Goal: Navigation & Orientation: Find specific page/section

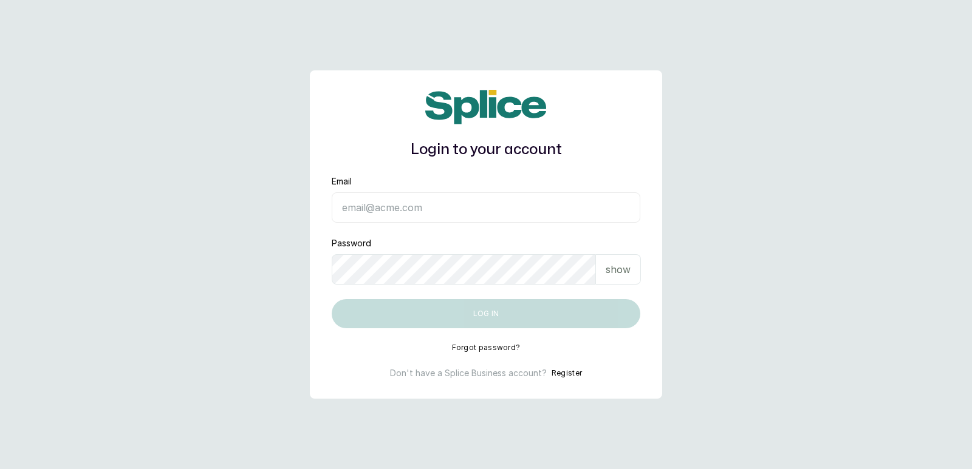
click at [384, 209] on input "Email" at bounding box center [486, 207] width 308 height 30
type input "reachtfaprofessionals@gmail.com"
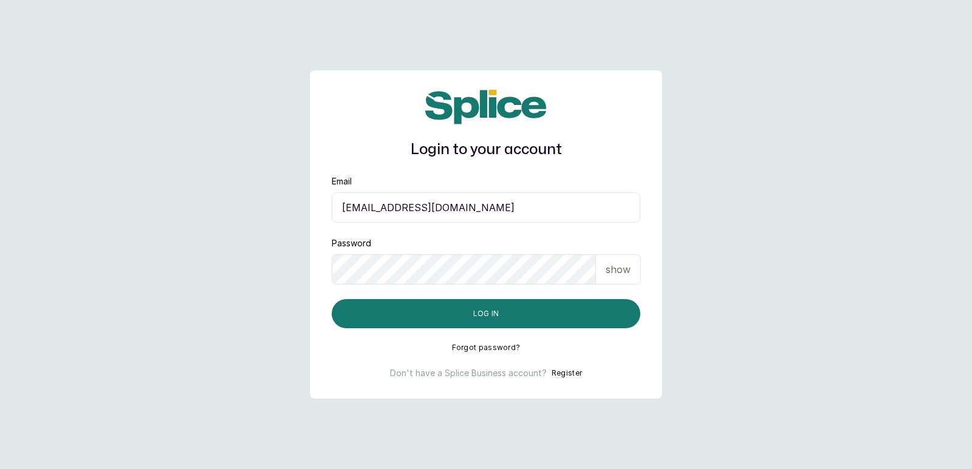
click at [608, 268] on p "show" at bounding box center [617, 269] width 25 height 15
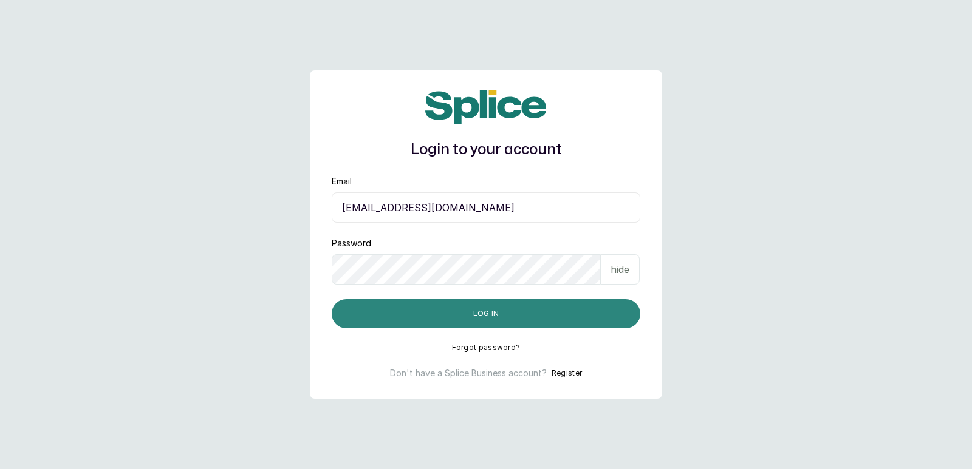
click at [585, 312] on button "Log in" at bounding box center [486, 313] width 308 height 29
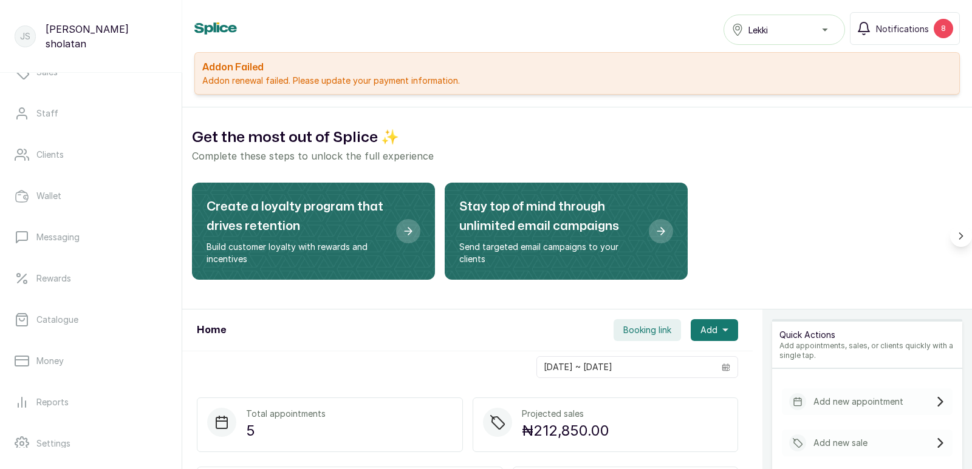
scroll to position [126, 0]
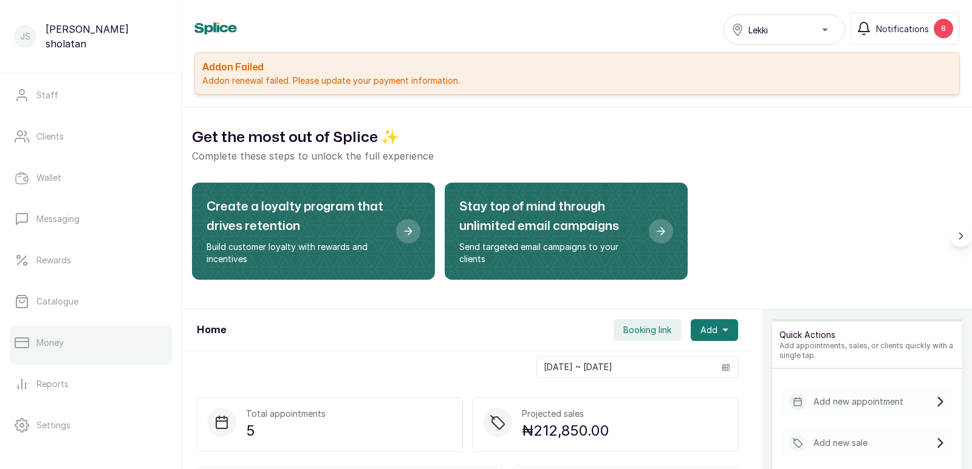
click at [117, 344] on link "Money" at bounding box center [91, 343] width 162 height 34
